Goal: Navigation & Orientation: Find specific page/section

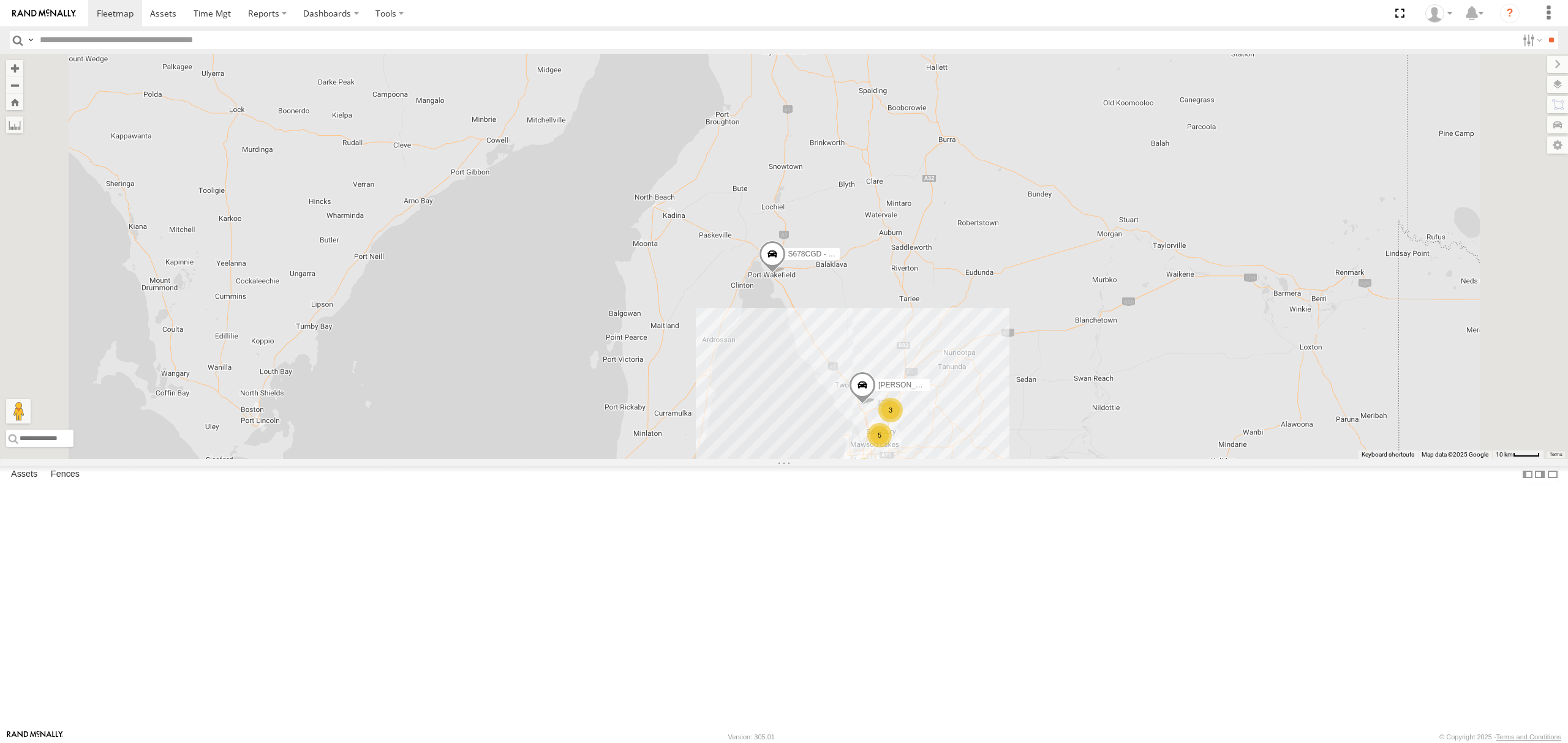
click at [0, 0] on link at bounding box center [0, 0] width 0 height 0
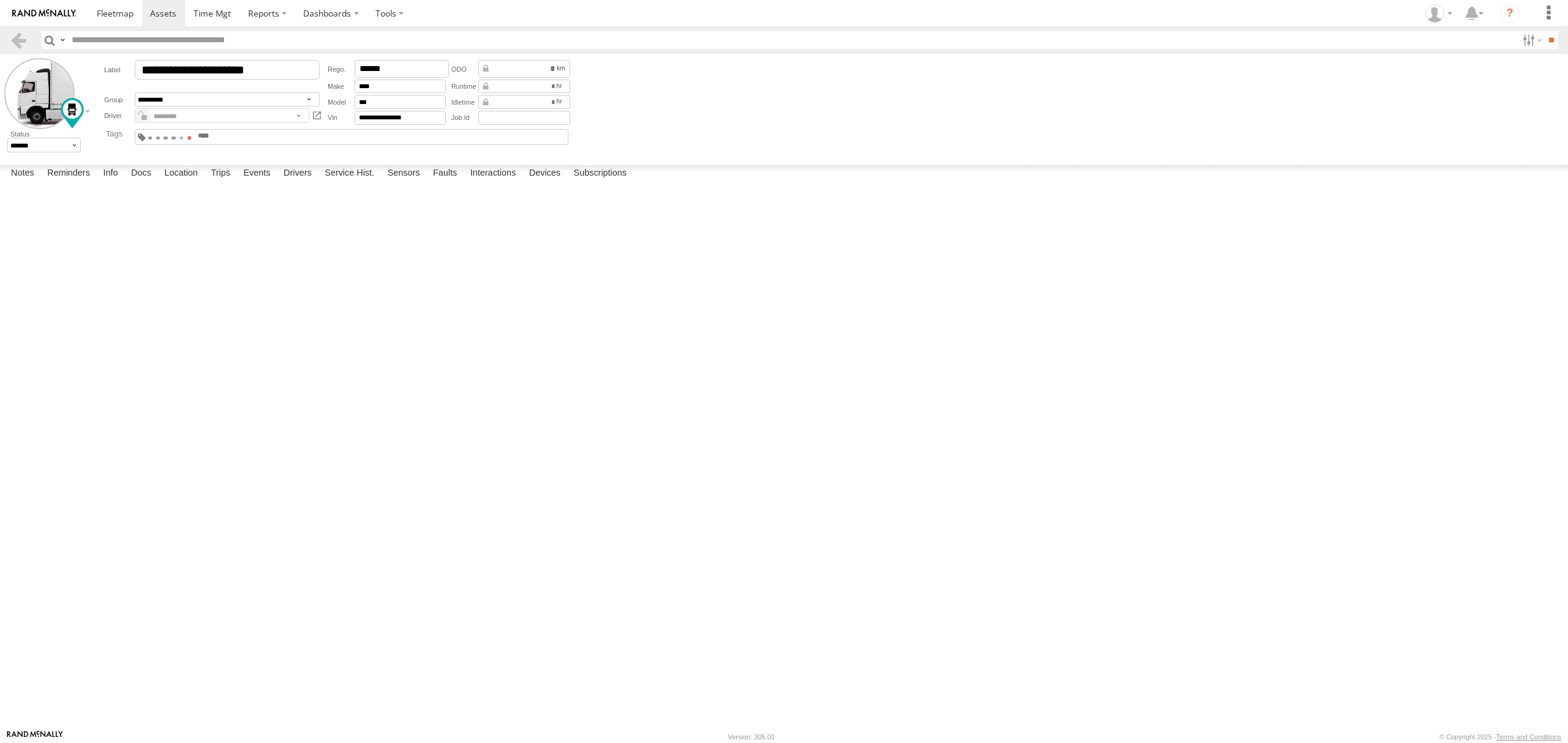
click at [191, 139] on span at bounding box center [190, 137] width 5 height 2
click at [111, 15] on span at bounding box center [115, 13] width 37 height 11
